Goal: Task Accomplishment & Management: Use online tool/utility

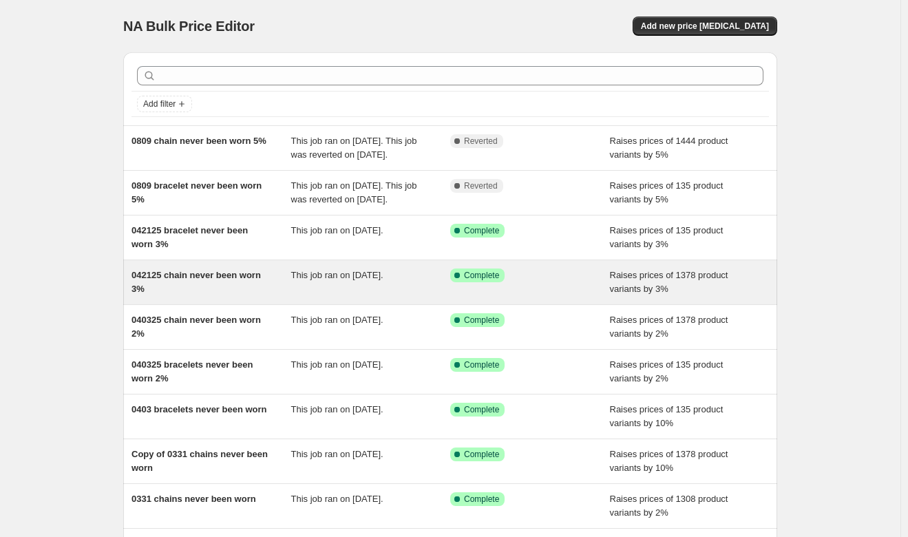
click at [279, 296] on div "042125 chain never been worn 3%" at bounding box center [212, 283] width 160 height 28
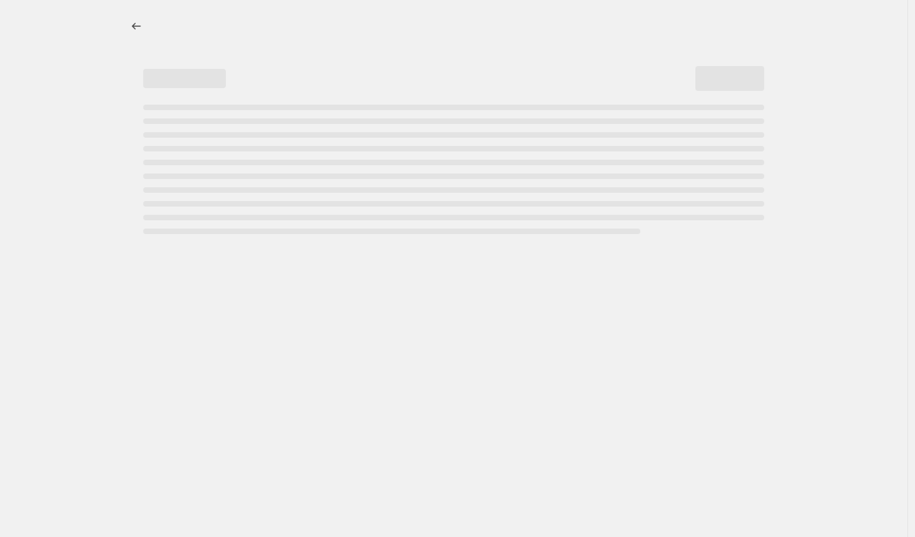
select select "percentage"
select select "no_change"
select select "product_status"
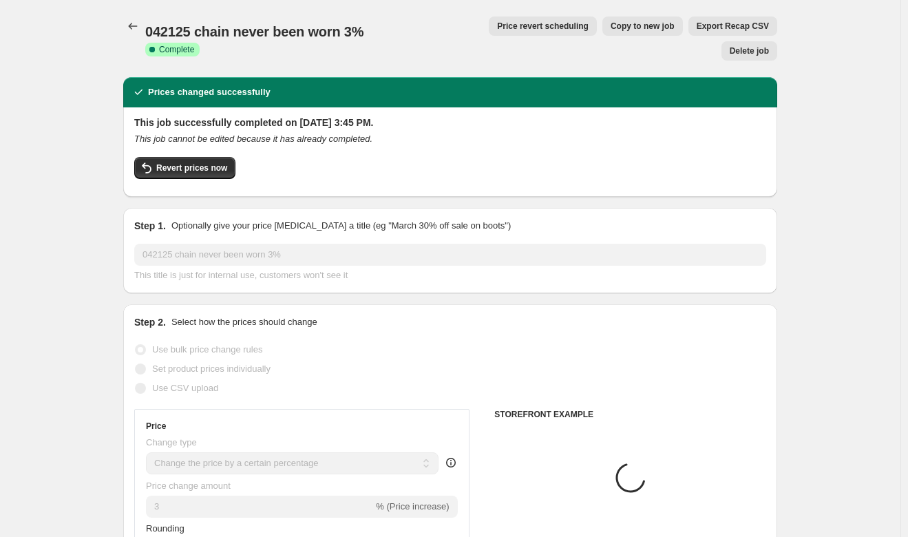
select select "collection"
click at [611, 24] on span "Copy to new job" at bounding box center [643, 26] width 64 height 11
select select "percentage"
select select "no_change"
select select "collection"
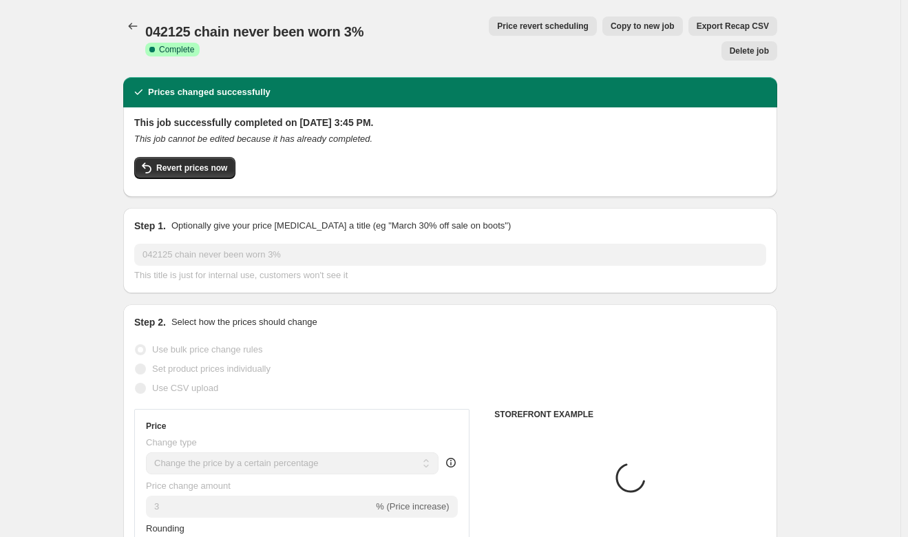
select select "product_status"
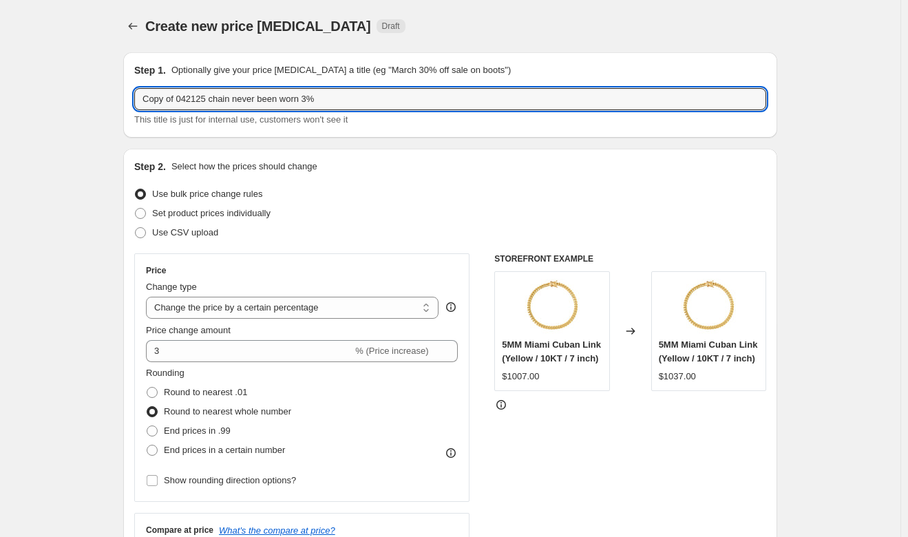
drag, startPoint x: 181, startPoint y: 98, endPoint x: 3, endPoint y: 107, distance: 177.9
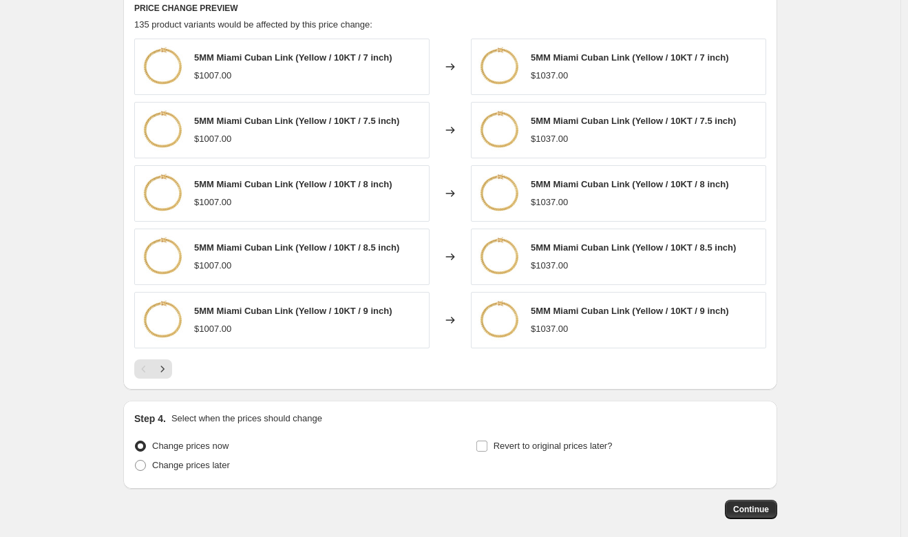
scroll to position [957, 0]
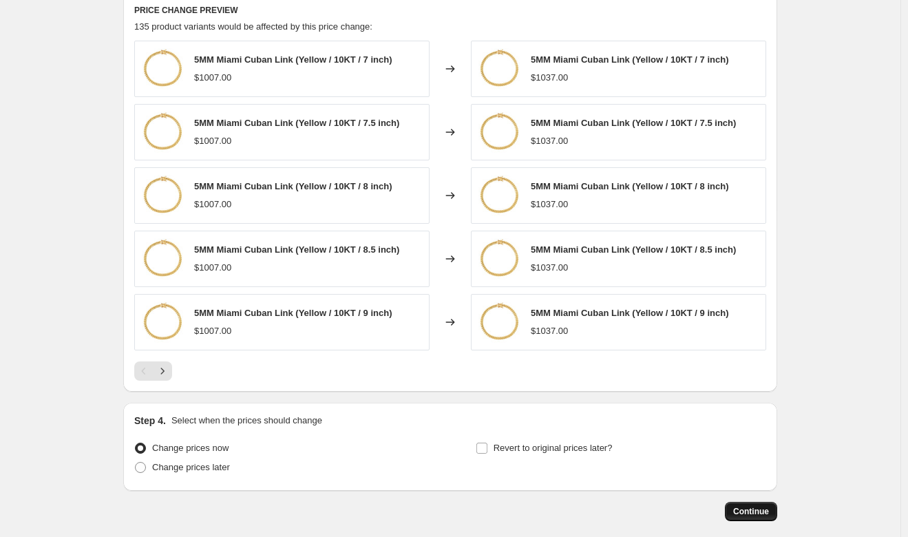
type input "091025 chain never been worn 3%"
click at [755, 510] on span "Continue" at bounding box center [752, 511] width 36 height 11
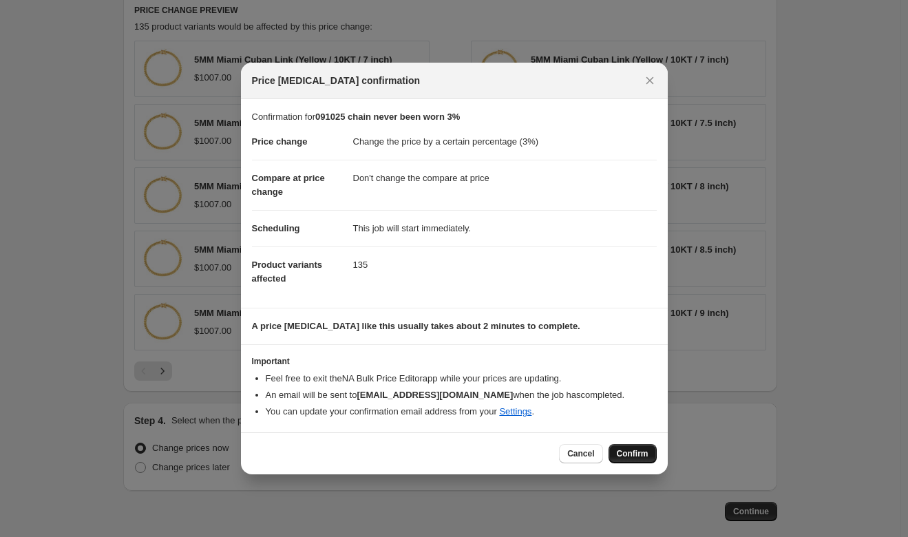
click at [632, 455] on span "Confirm" at bounding box center [633, 453] width 32 height 11
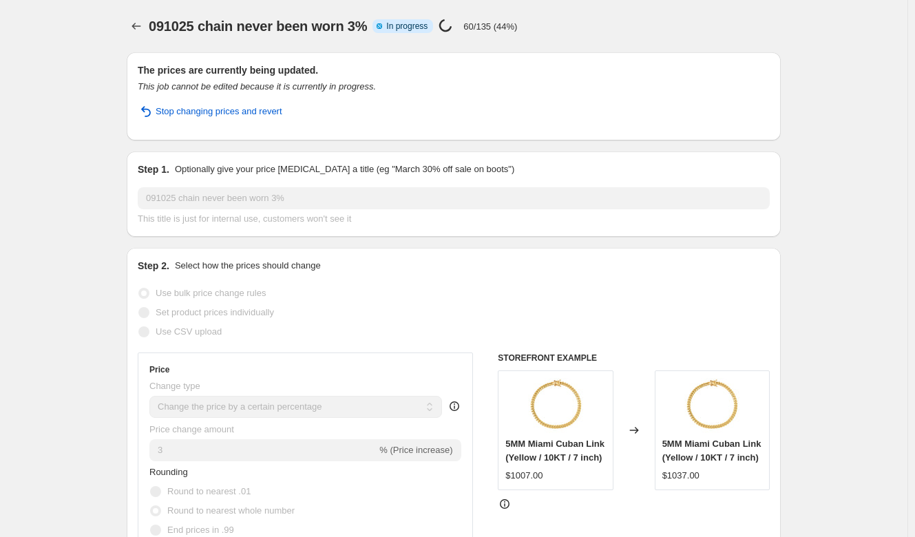
select select "percentage"
select select "no_change"
select select "collection"
select select "product_status"
